Goal: Task Accomplishment & Management: Use online tool/utility

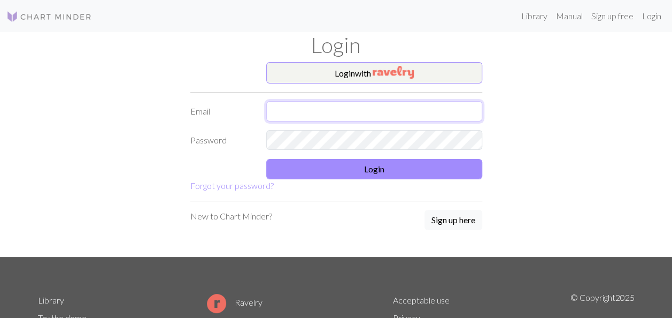
type input "[EMAIL_ADDRESS][DOMAIN_NAME]"
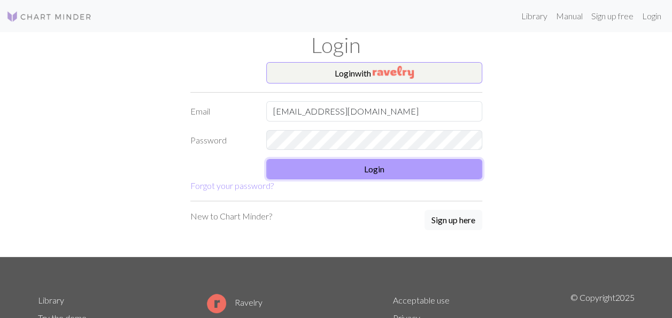
click at [369, 172] on button "Login" at bounding box center [374, 169] width 216 height 20
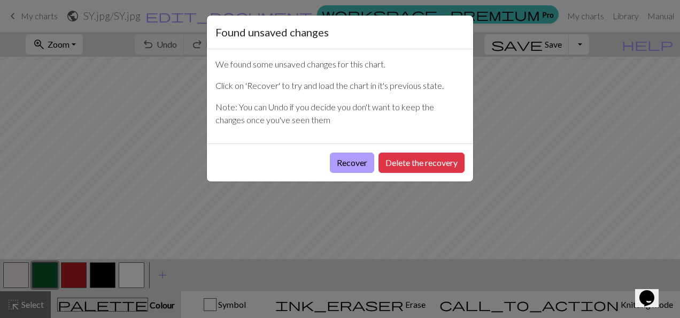
click at [360, 159] on button "Recover" at bounding box center [352, 162] width 44 height 20
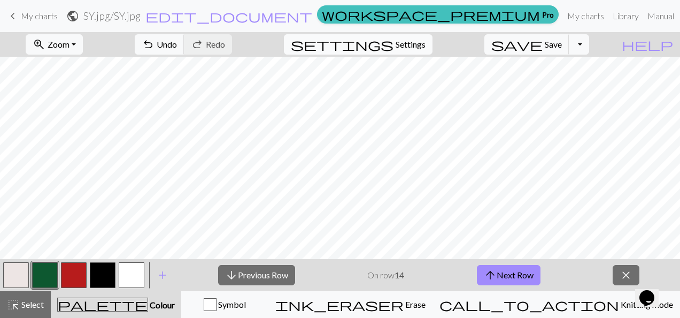
click at [415, 47] on span "Settings" at bounding box center [411, 44] width 30 height 13
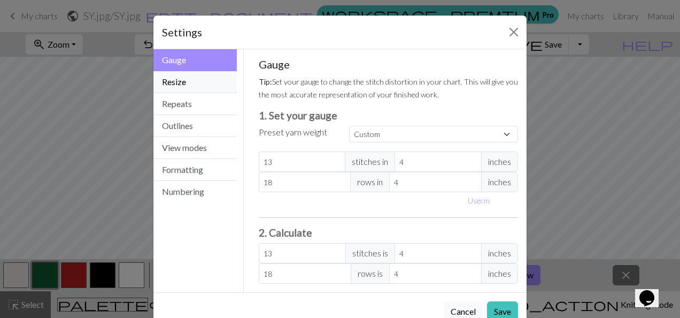
click at [188, 90] on button "Resize" at bounding box center [194, 82] width 83 height 22
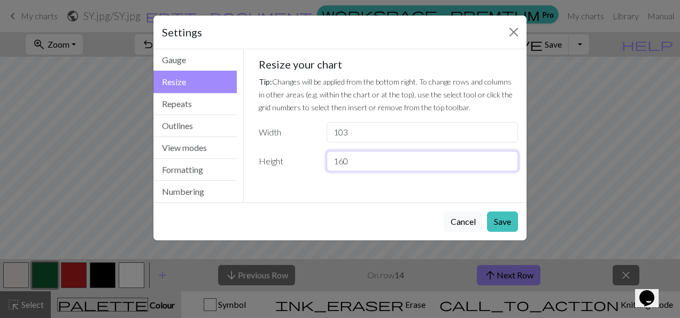
click at [384, 164] on input "160" at bounding box center [422, 161] width 191 height 20
type input "175"
click at [498, 227] on button "Save" at bounding box center [502, 221] width 31 height 20
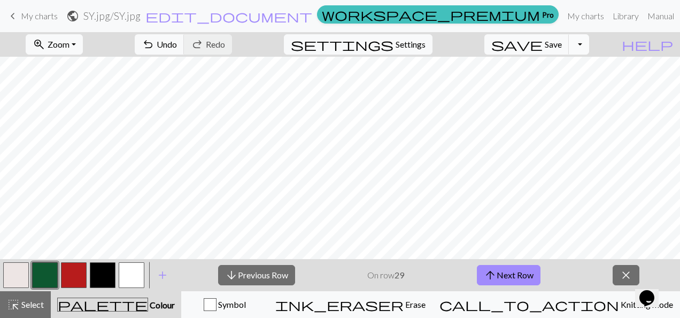
click at [589, 46] on button "Toggle Dropdown" at bounding box center [579, 44] width 20 height 20
click at [553, 90] on button "save_alt Download" at bounding box center [500, 84] width 176 height 17
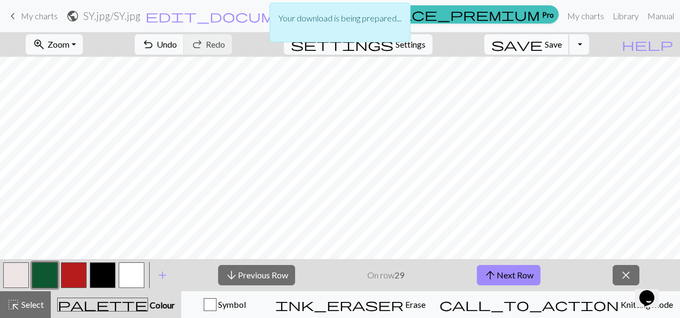
click at [563, 41] on div "Your download is being prepared..." at bounding box center [340, 25] width 680 height 51
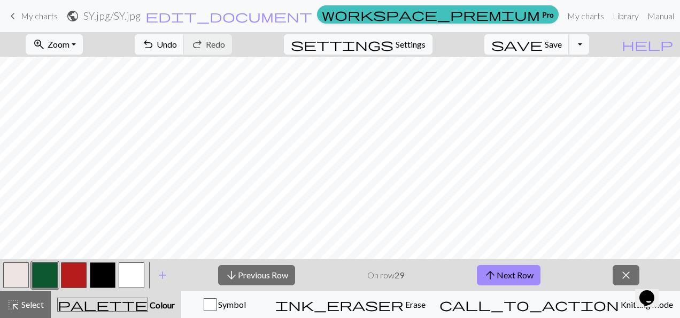
click at [543, 41] on span "save" at bounding box center [516, 44] width 51 height 15
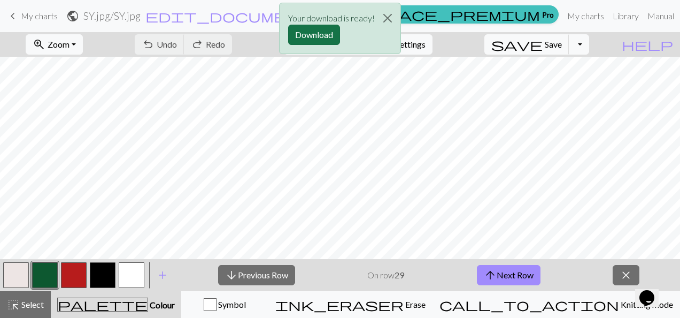
click at [327, 39] on button "Download" at bounding box center [314, 35] width 52 height 20
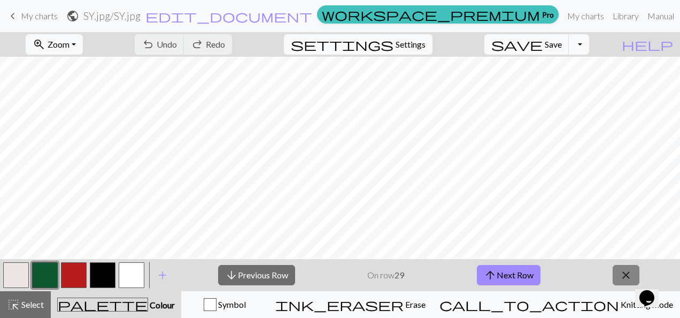
click at [628, 276] on span "close" at bounding box center [626, 274] width 13 height 15
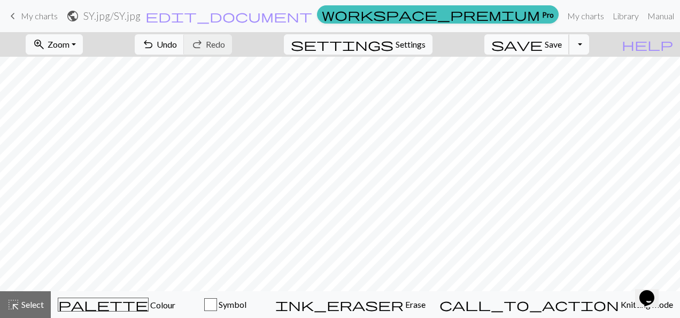
click at [562, 40] on span "Save" at bounding box center [553, 44] width 17 height 10
click at [589, 43] on button "Toggle Dropdown" at bounding box center [579, 44] width 20 height 20
click at [560, 79] on button "save_alt Download" at bounding box center [500, 84] width 176 height 17
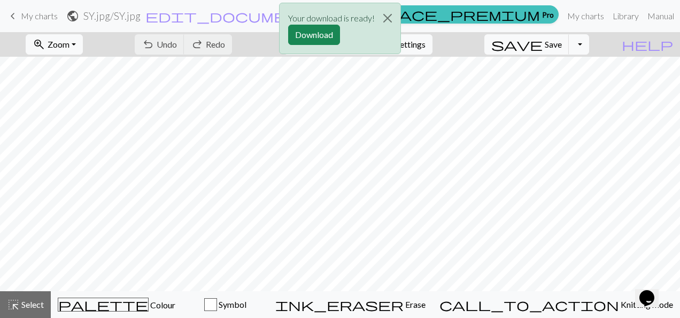
click at [323, 40] on button "Download" at bounding box center [314, 35] width 52 height 20
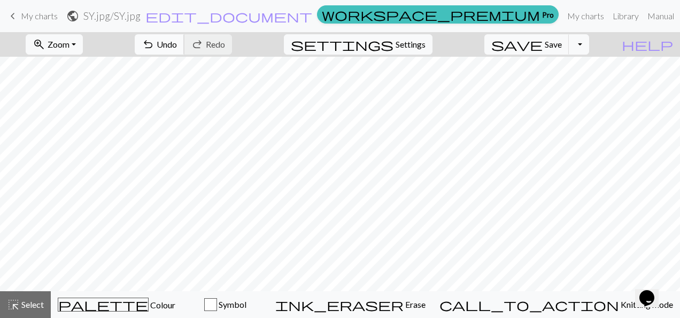
click at [154, 44] on span "undo" at bounding box center [148, 44] width 13 height 15
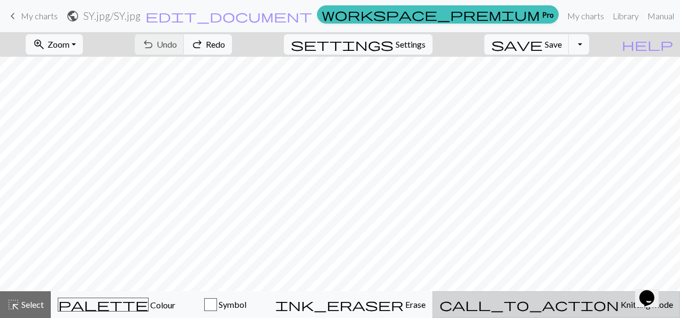
click at [576, 312] on button "call_to_action Knitting mode Knitting mode" at bounding box center [556, 304] width 248 height 27
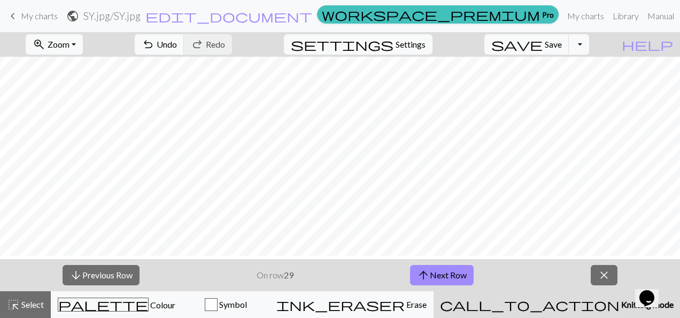
scroll to position [1490, 0]
